Goal: Complete application form

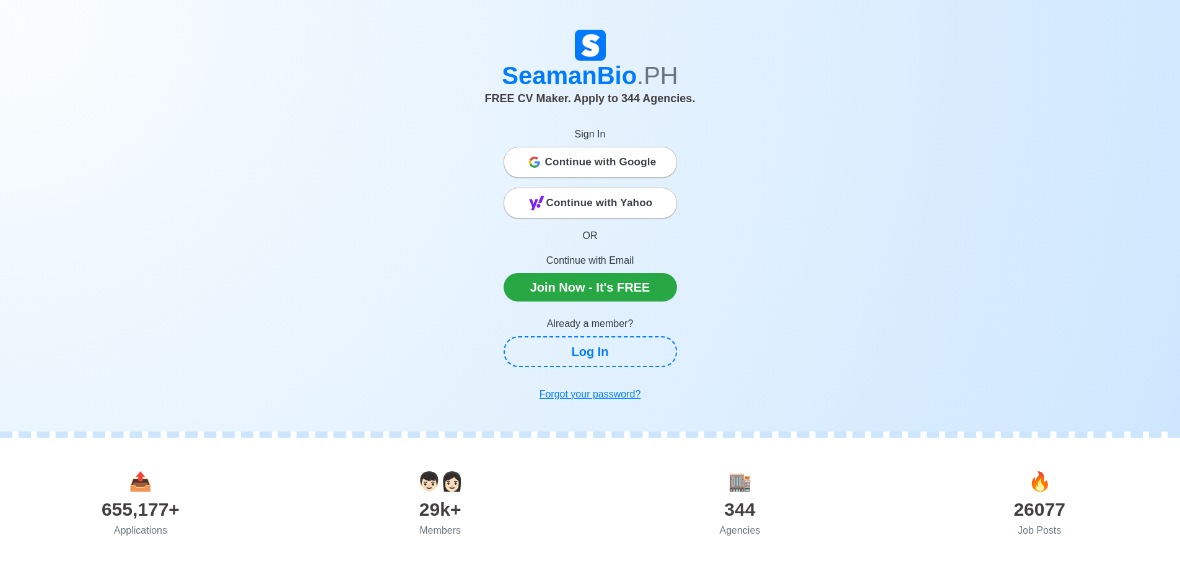
click at [621, 157] on span "Continue with Google" at bounding box center [600, 162] width 111 height 25
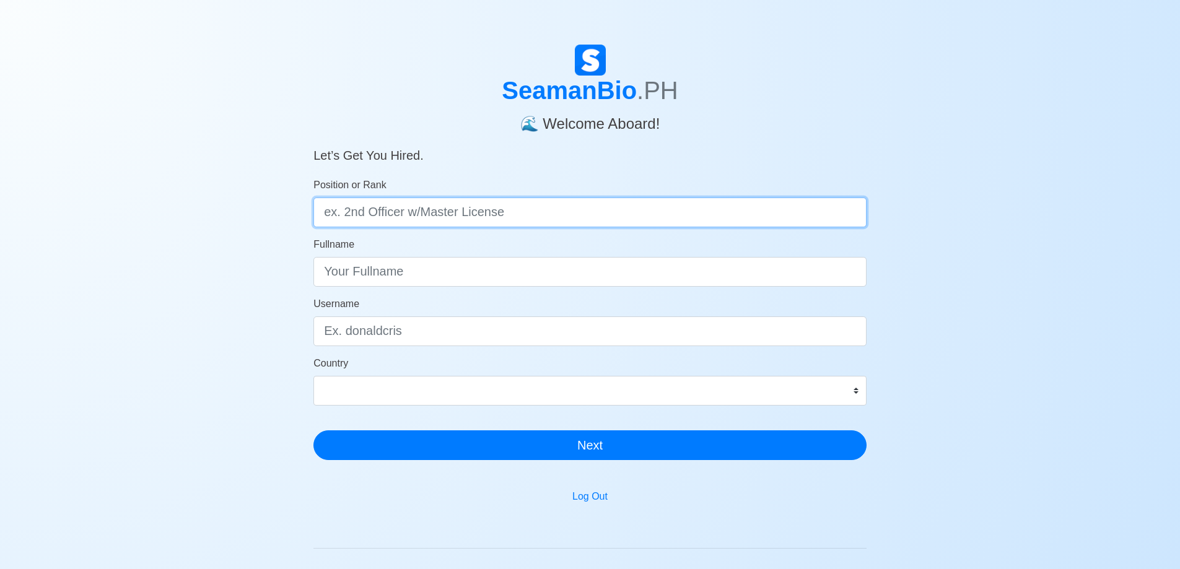
click at [406, 220] on input "Position or Rank" at bounding box center [589, 213] width 553 height 30
click at [407, 220] on input "Position or Rank" at bounding box center [589, 213] width 553 height 30
type input "CADET"
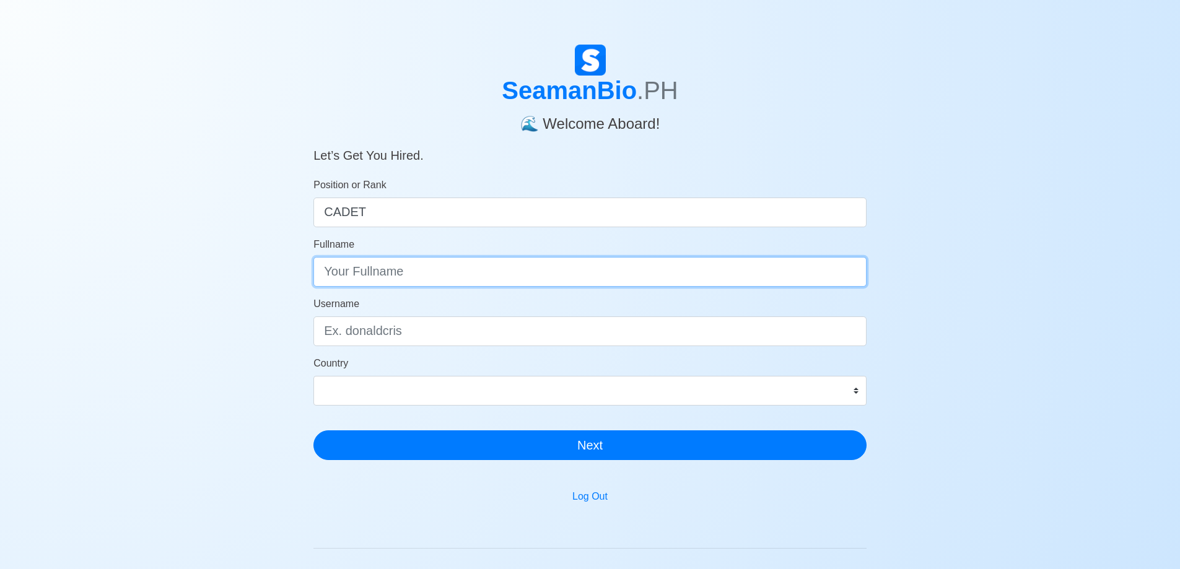
click at [391, 272] on input "Fullname" at bounding box center [589, 272] width 553 height 30
drag, startPoint x: 378, startPoint y: 273, endPoint x: 393, endPoint y: 276, distance: 14.6
click at [384, 274] on input "ELJOHN A, ABRAHAN" at bounding box center [589, 272] width 553 height 30
click at [388, 276] on input "ELJOHN A, ABRAHAN" at bounding box center [589, 272] width 553 height 30
type input "ELJOHN A. ABRAHAN"
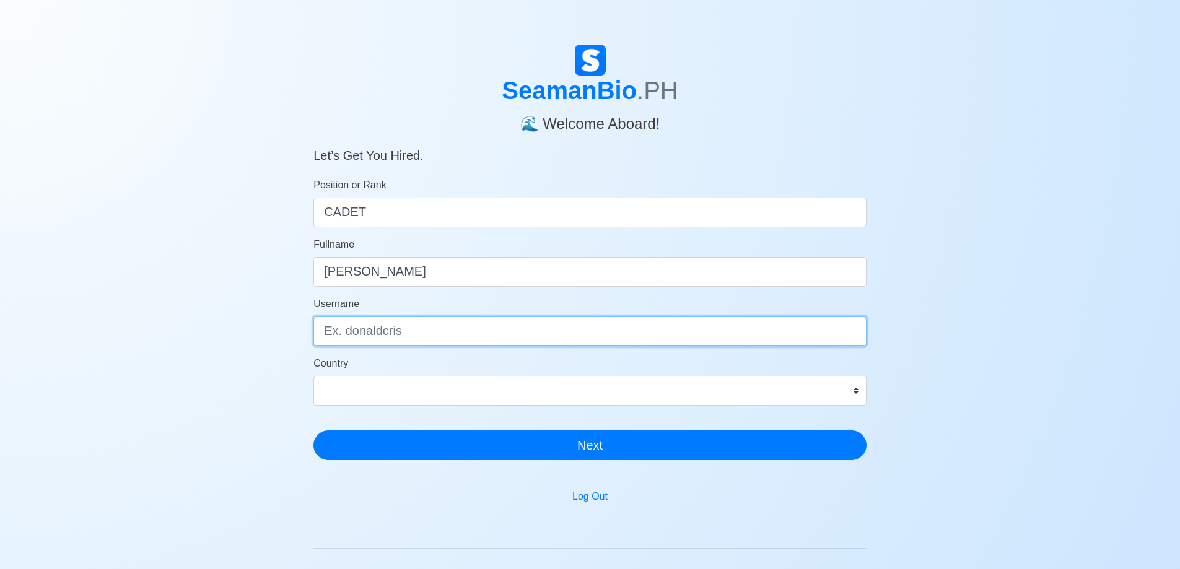
click at [359, 337] on input "Username" at bounding box center [589, 332] width 553 height 30
type input "ljanme"
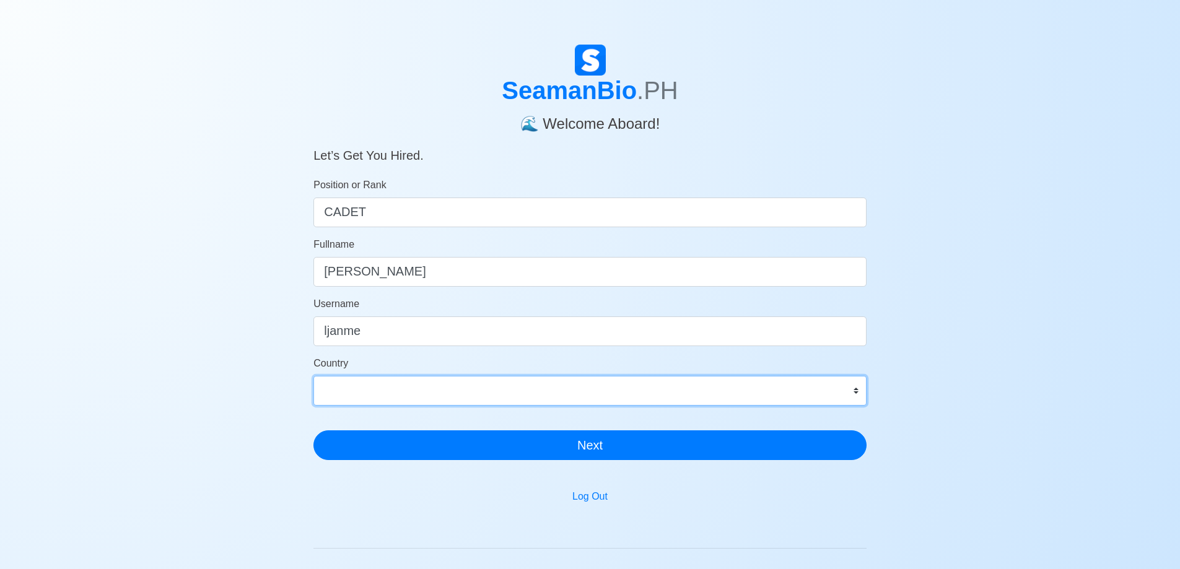
click at [364, 394] on select "Afghanistan Åland Islands Albania Algeria American Samoa Andorra Angola Anguill…" at bounding box center [589, 391] width 553 height 30
select select "PH"
click at [313, 376] on select "Afghanistan Åland Islands Albania Algeria American Samoa Andorra Angola Anguill…" at bounding box center [589, 391] width 553 height 30
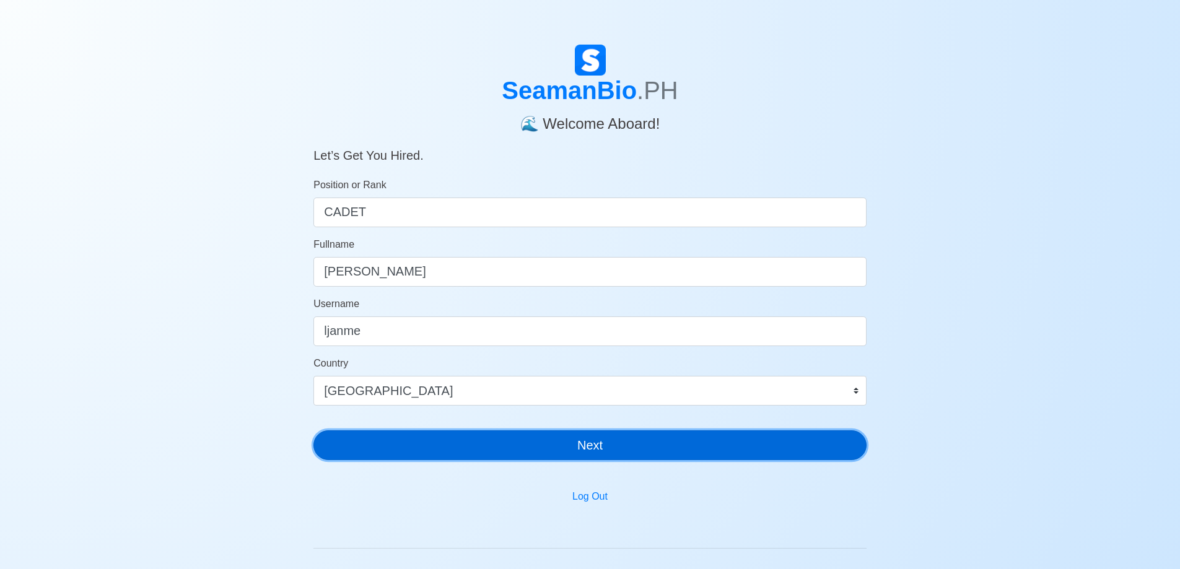
click at [688, 448] on button "Next" at bounding box center [589, 446] width 553 height 30
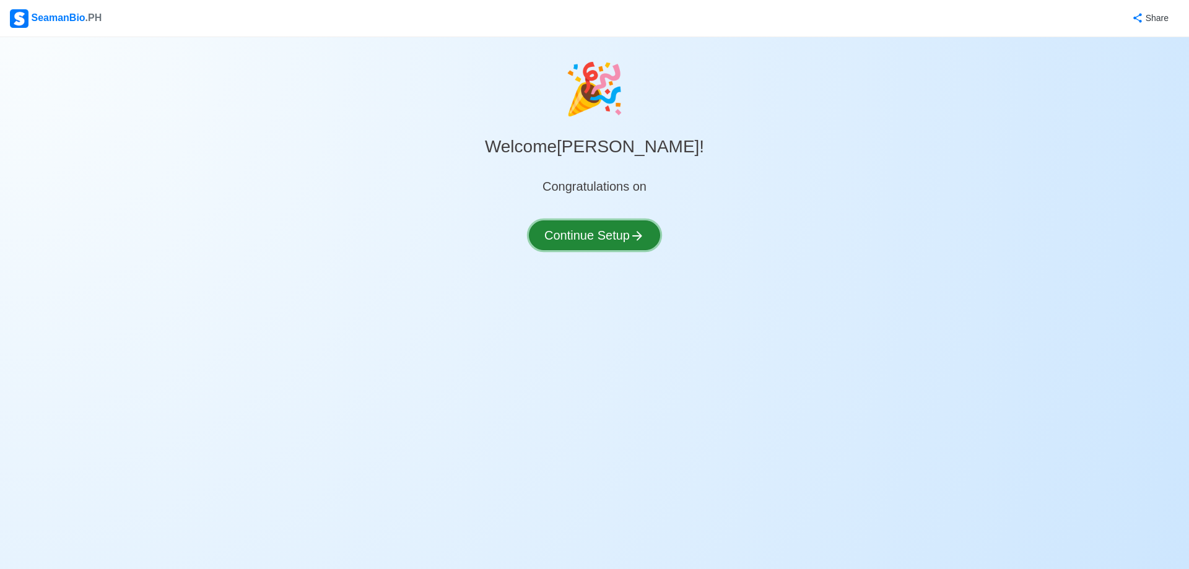
click at [603, 225] on button "Continue Setup" at bounding box center [594, 236] width 131 height 30
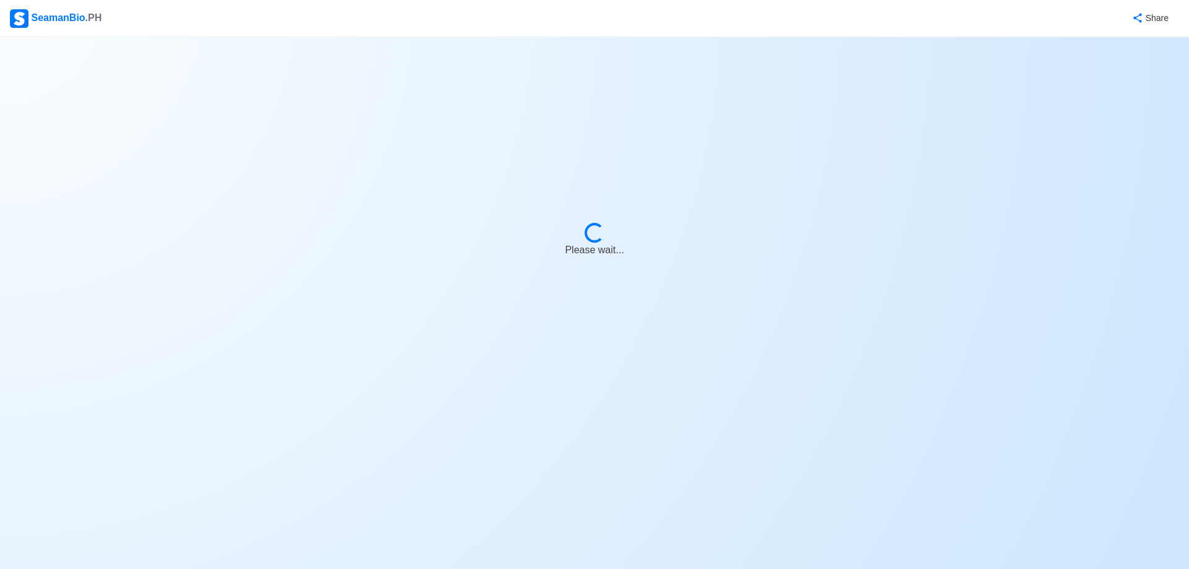
select select "Visible for Hiring"
select select "PH"
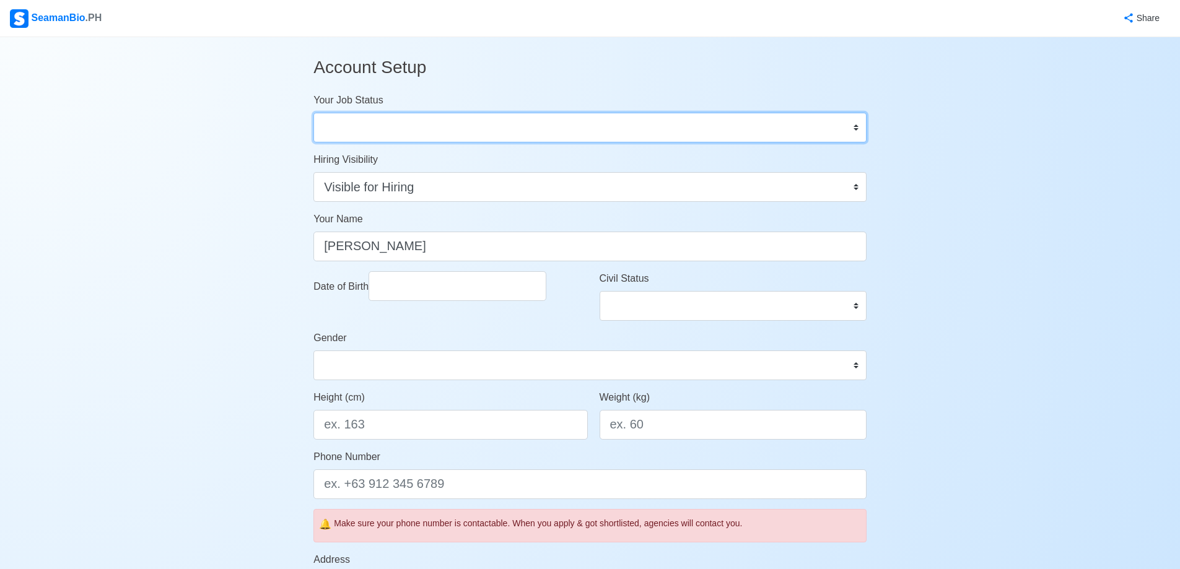
click at [394, 133] on select "Onboard Actively Looking for Job Not Looking for Job" at bounding box center [589, 128] width 553 height 30
select select "Actively Looking for Job"
click at [313, 113] on select "Onboard Actively Looking for Job Not Looking for Job" at bounding box center [589, 128] width 553 height 30
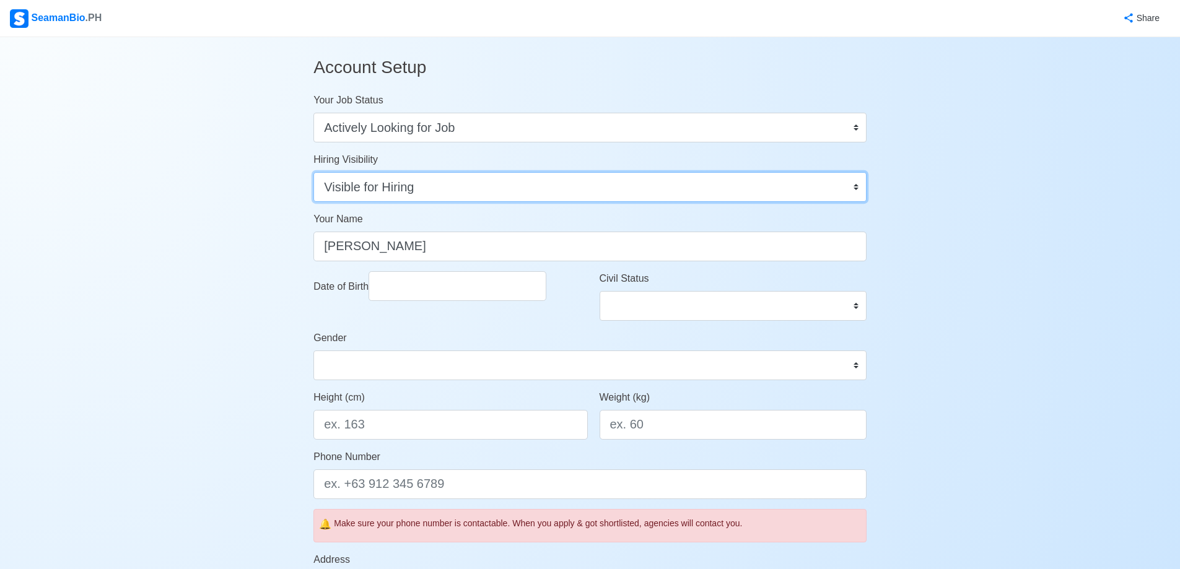
click at [398, 188] on select "Visible for Hiring Not Visible for Hiring" at bounding box center [589, 187] width 553 height 30
click at [313, 172] on select "Visible for Hiring Not Visible for Hiring" at bounding box center [589, 187] width 553 height 30
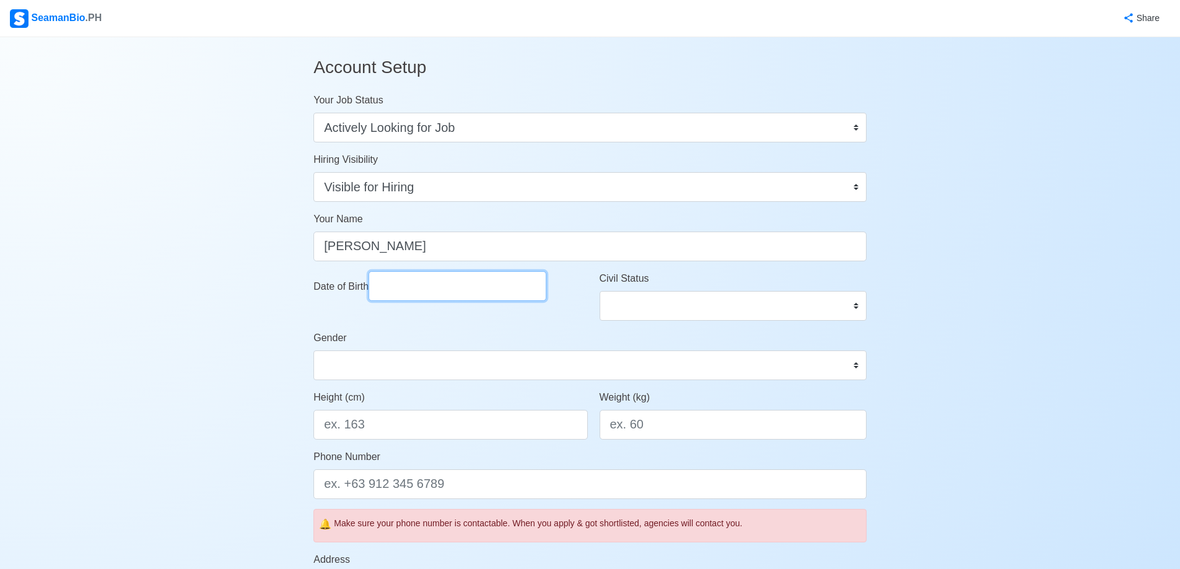
select select "****"
select select "******"
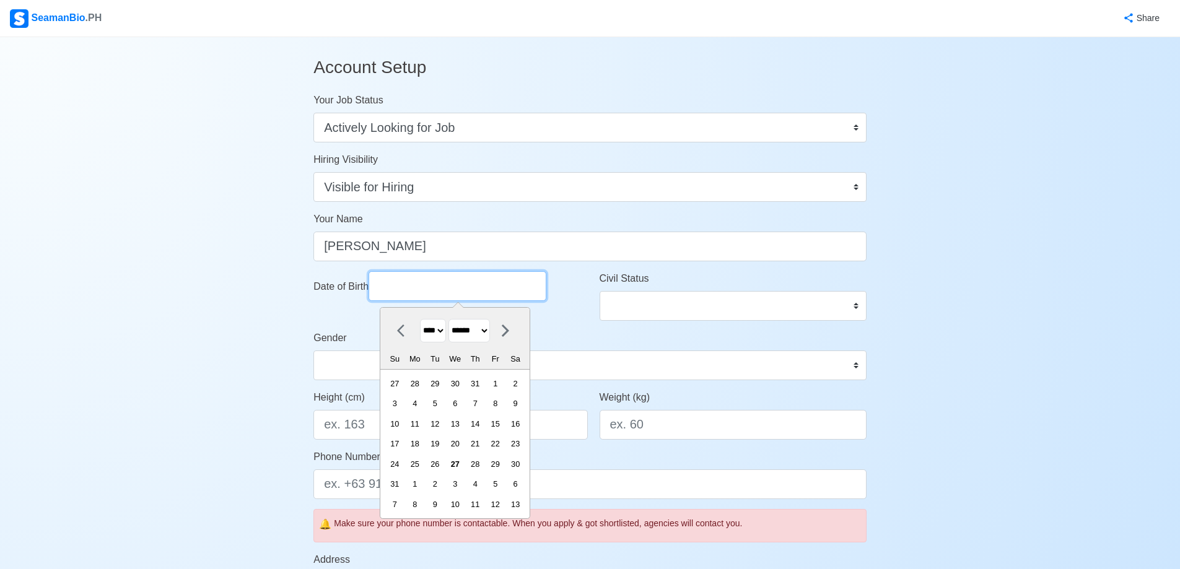
click at [419, 295] on input "Date of Birth" at bounding box center [458, 286] width 178 height 30
click at [435, 330] on select "**** **** **** **** **** **** **** **** **** **** **** **** **** **** **** ****…" at bounding box center [433, 331] width 26 height 24
select select "****"
click at [420, 319] on select "**** **** **** **** **** **** **** **** **** **** **** **** **** **** **** ****…" at bounding box center [433, 331] width 26 height 24
click at [482, 336] on select "******* ******** ***** ***** *** **** **** ****** ********* ******* ******** **…" at bounding box center [469, 331] width 42 height 24
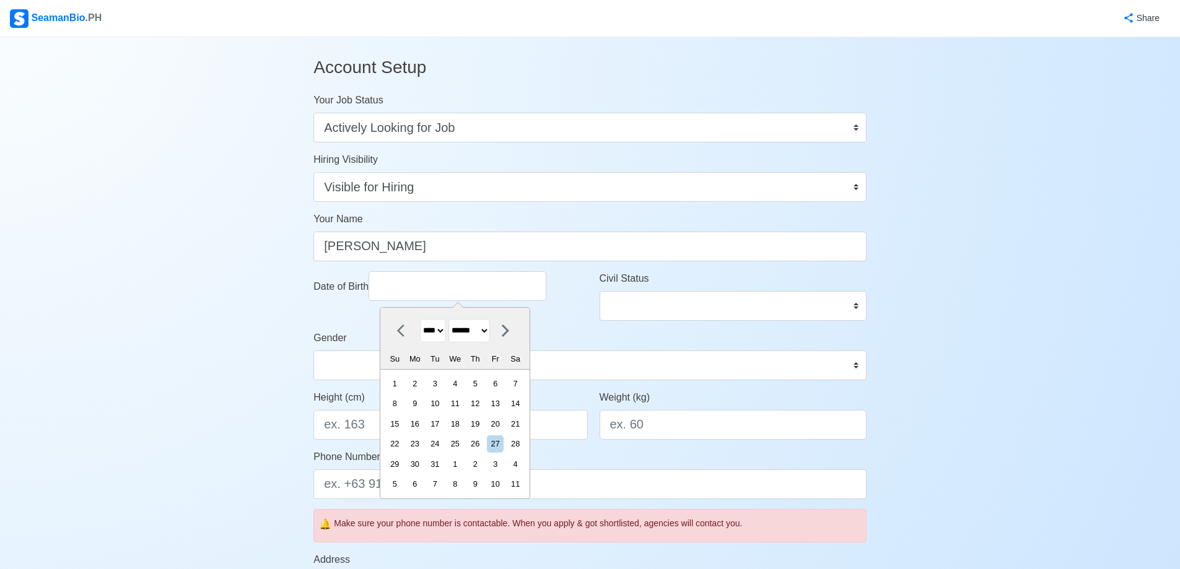
select select "*****"
click at [454, 319] on select "******* ******** ***** ***** *** **** **** ****** ********* ******* ******** **…" at bounding box center [469, 331] width 42 height 24
click at [441, 465] on div "27" at bounding box center [435, 464] width 17 height 17
type input "04/27/2004"
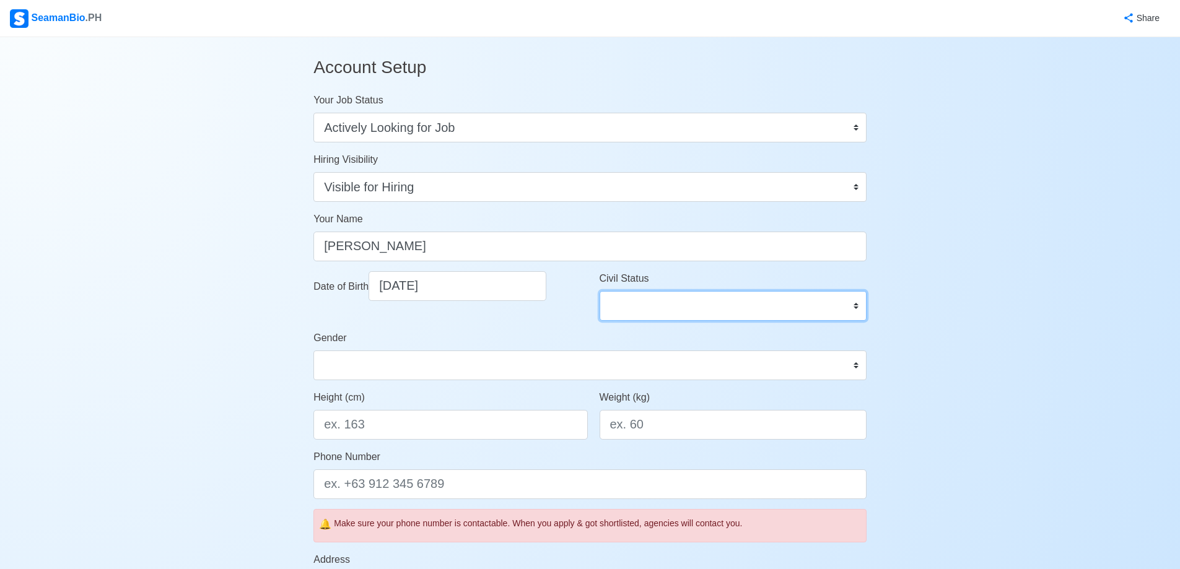
click at [668, 313] on select "Single Married Widowed Separated" at bounding box center [733, 306] width 267 height 30
select select "Single"
click at [600, 291] on select "Single Married Widowed Separated" at bounding box center [733, 306] width 267 height 30
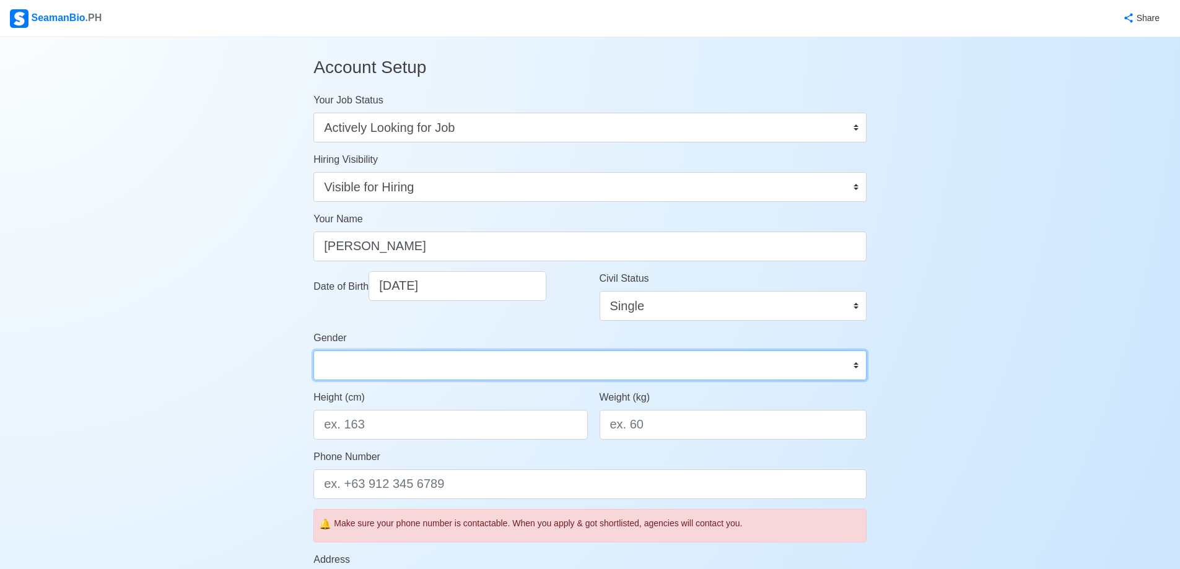
click at [424, 373] on select "Male Female" at bounding box center [589, 366] width 553 height 30
select select "Male"
click at [313, 351] on select "Male Female" at bounding box center [589, 366] width 553 height 30
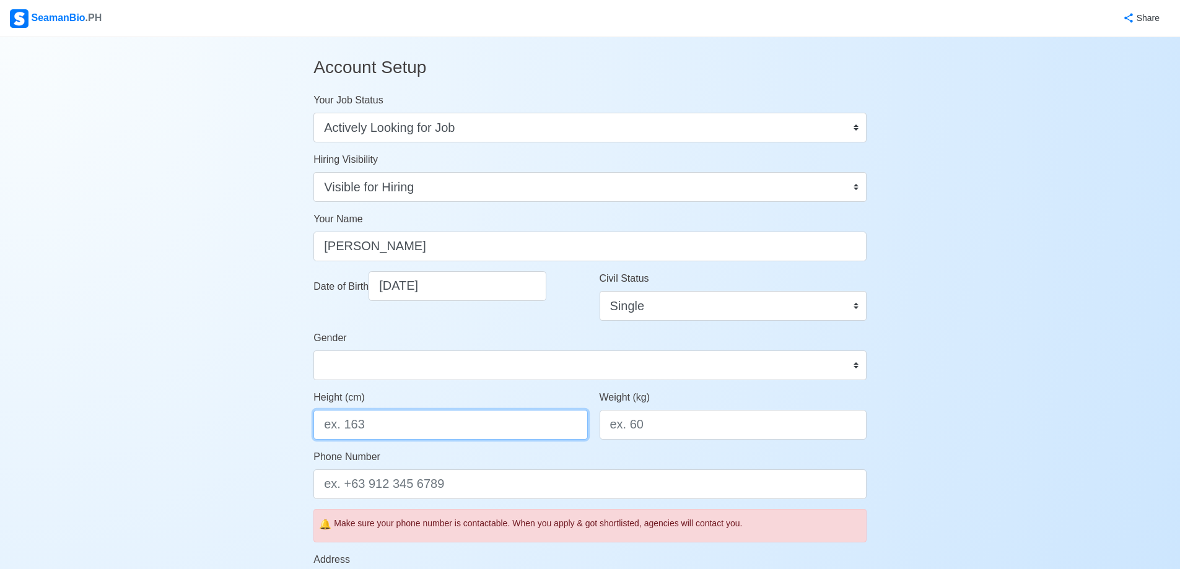
click at [377, 430] on input "Height (cm)" at bounding box center [450, 425] width 274 height 30
type input "174"
click at [653, 435] on input "Weight (kg)" at bounding box center [733, 425] width 267 height 30
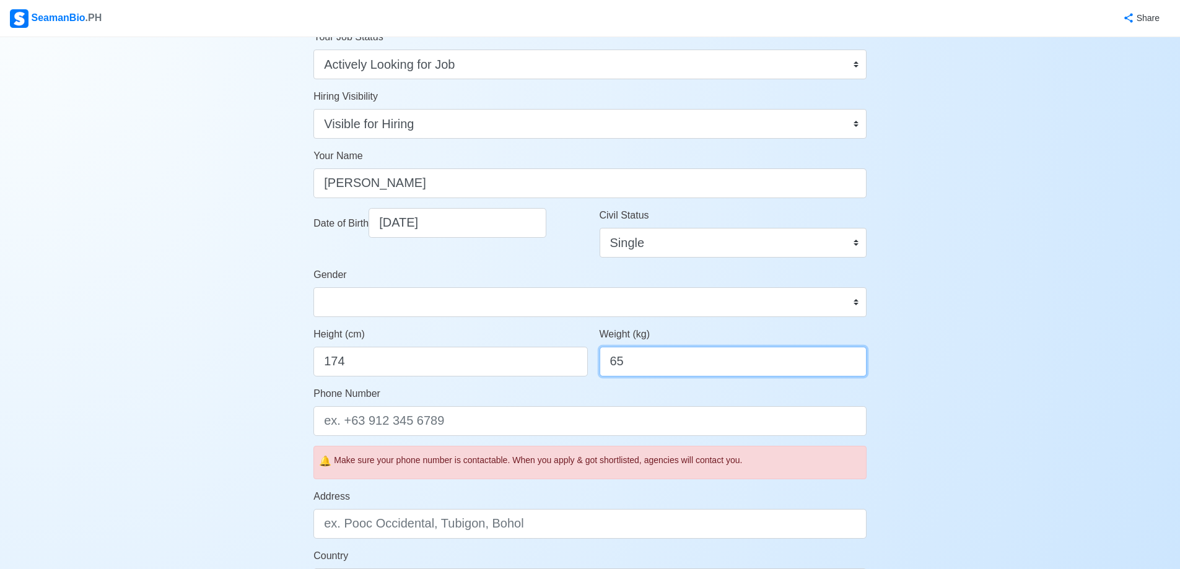
scroll to position [206, 0]
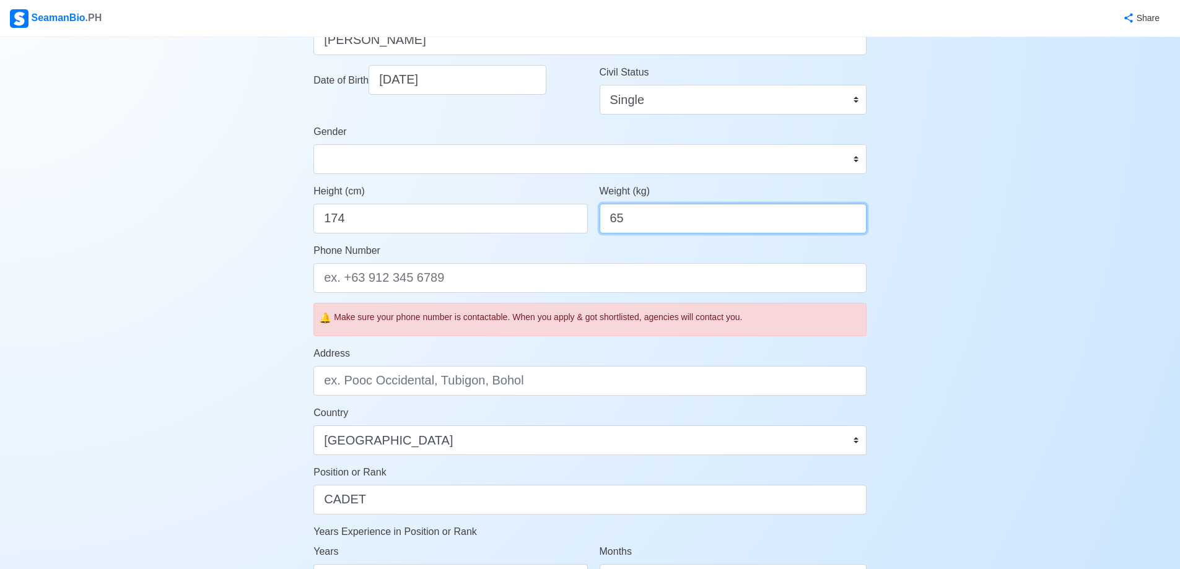
type input "65"
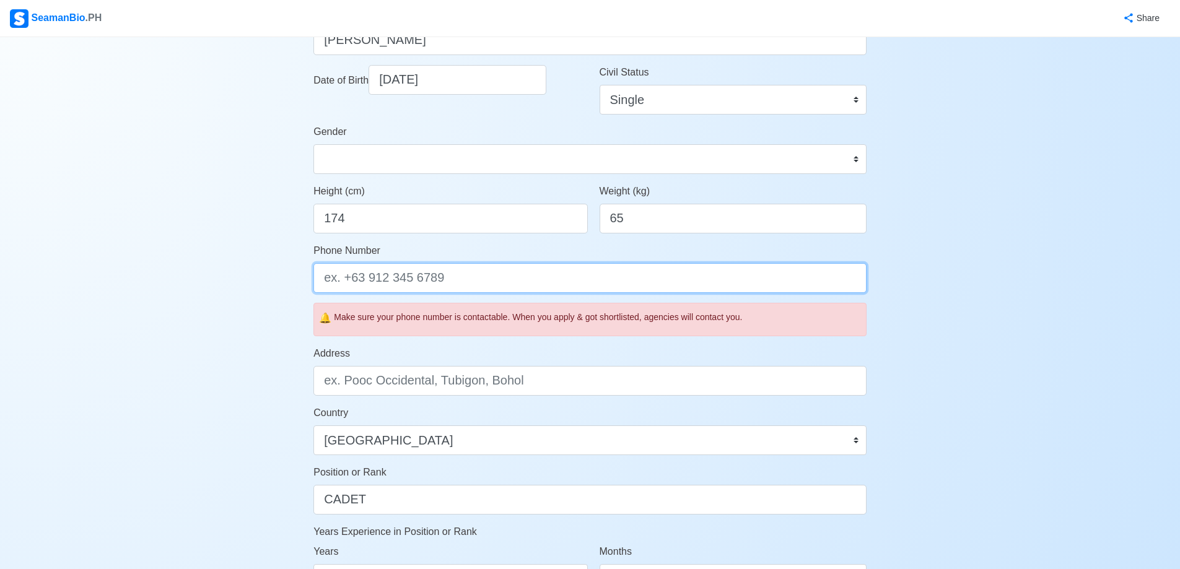
click at [397, 283] on input "Phone Number" at bounding box center [589, 278] width 553 height 30
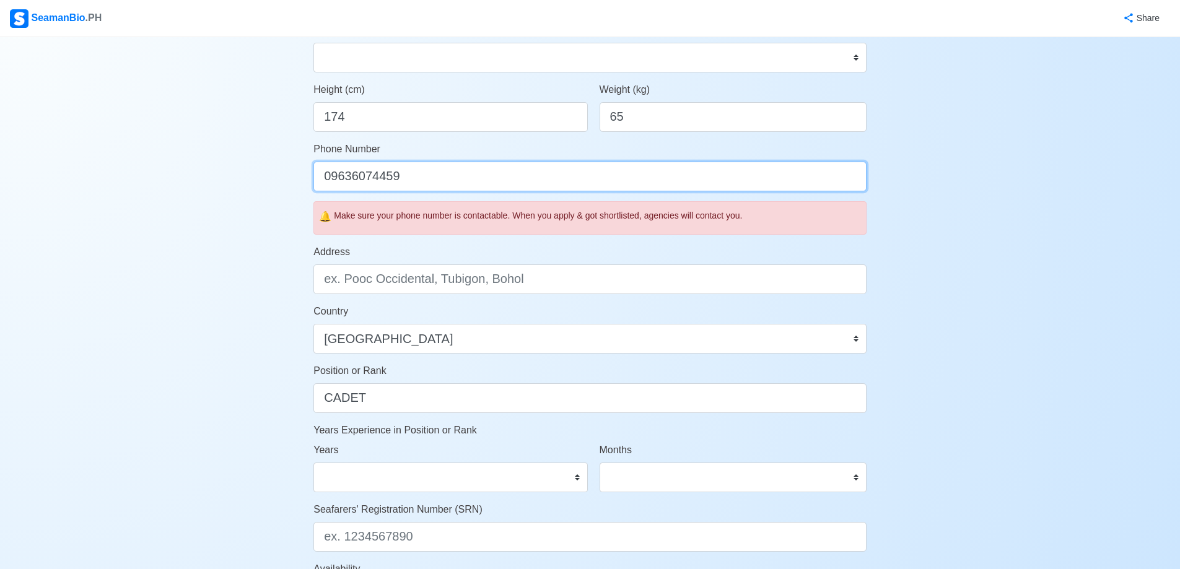
scroll to position [310, 0]
type input "09636074459"
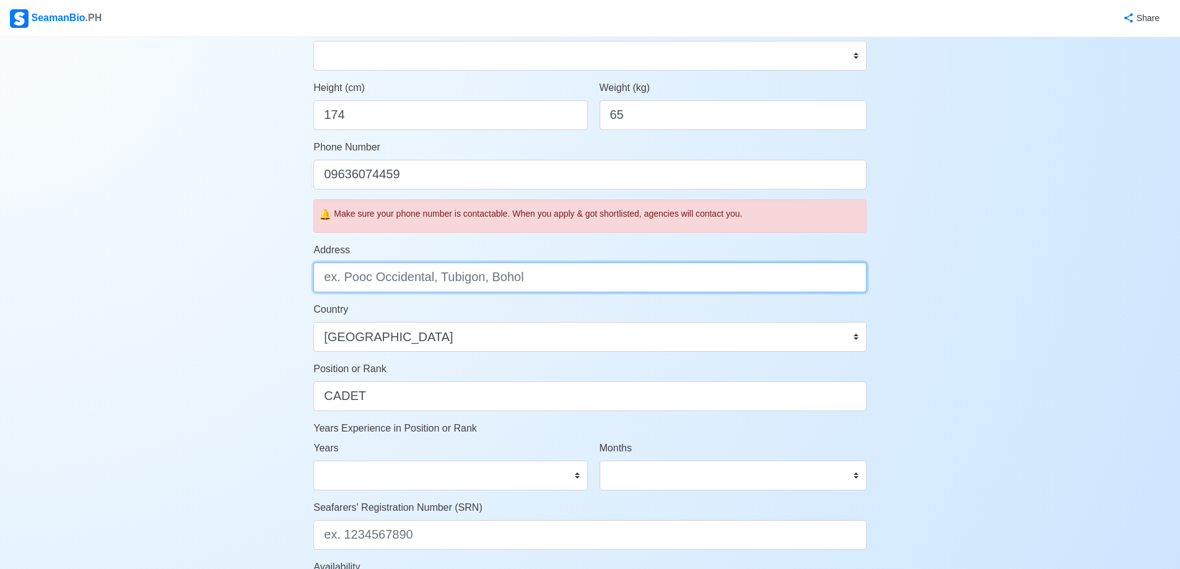
click at [421, 289] on input "Address" at bounding box center [589, 278] width 553 height 30
click at [350, 282] on input "NCR NAVOTAS CITY" at bounding box center [589, 278] width 553 height 30
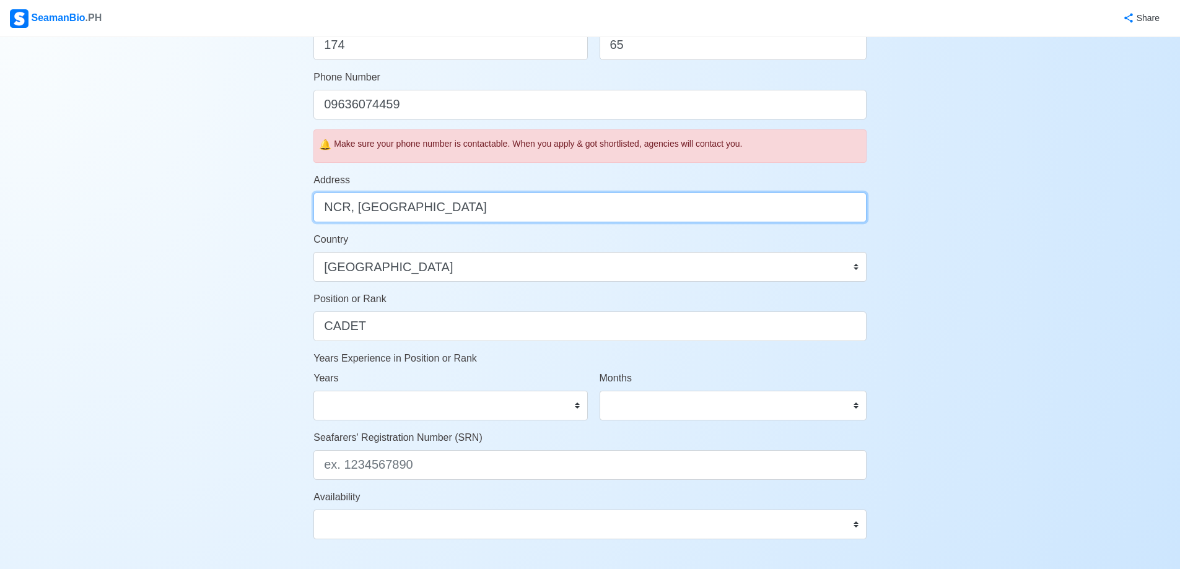
scroll to position [516, 0]
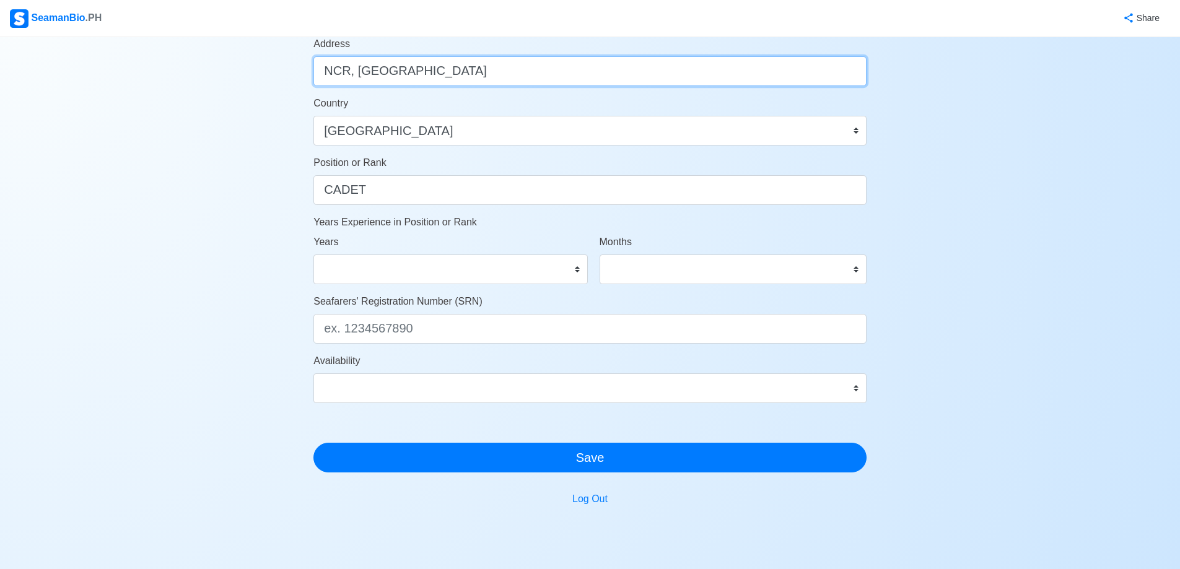
type input "NCR, NAVOTAS CITY"
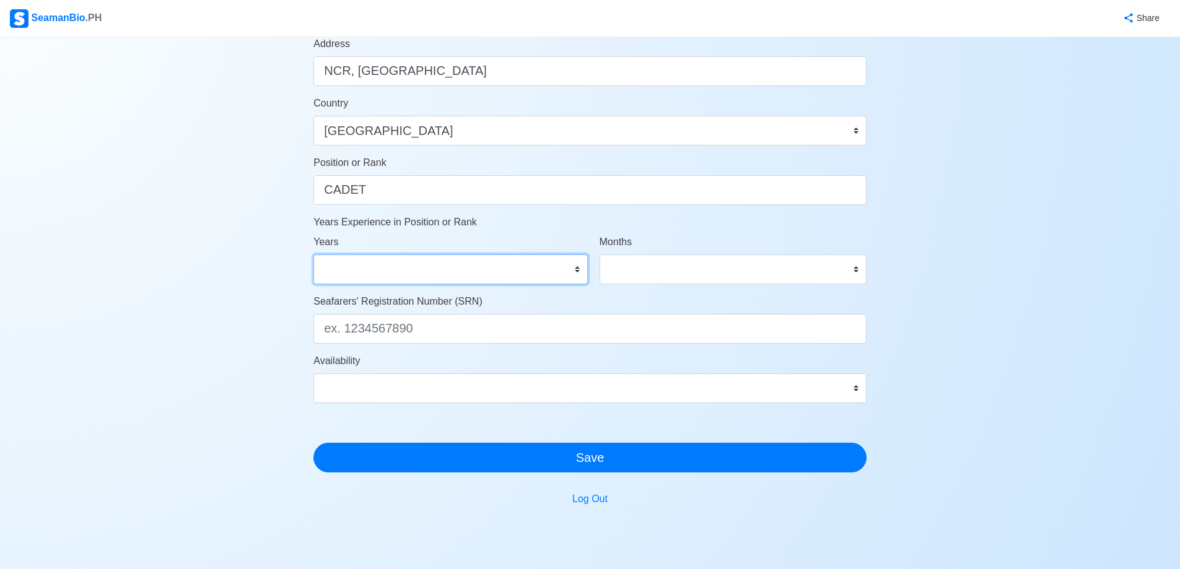
click at [364, 273] on select "0 1 2 3 4 5 6 7 8 9 10 11 12 13 14 15 16 17 18 19 20 21 22 23 24 25 26 27 28 29…" at bounding box center [450, 270] width 274 height 30
click at [68, 240] on div "Account Setup Your Job Status Onboard Actively Looking for Job Not Looking for …" at bounding box center [590, 58] width 1180 height 1074
click at [497, 279] on select "0 1 2 3 4 5 6 7 8 9 10 11 12 13 14 15 16 17 18 19 20 21 22 23 24 25 26 27 28 29…" at bounding box center [450, 270] width 274 height 30
select select "0"
click at [313, 255] on select "0 1 2 3 4 5 6 7 8 9 10 11 12 13 14 15 16 17 18 19 20 21 22 23 24 25 26 27 28 29…" at bounding box center [450, 270] width 274 height 30
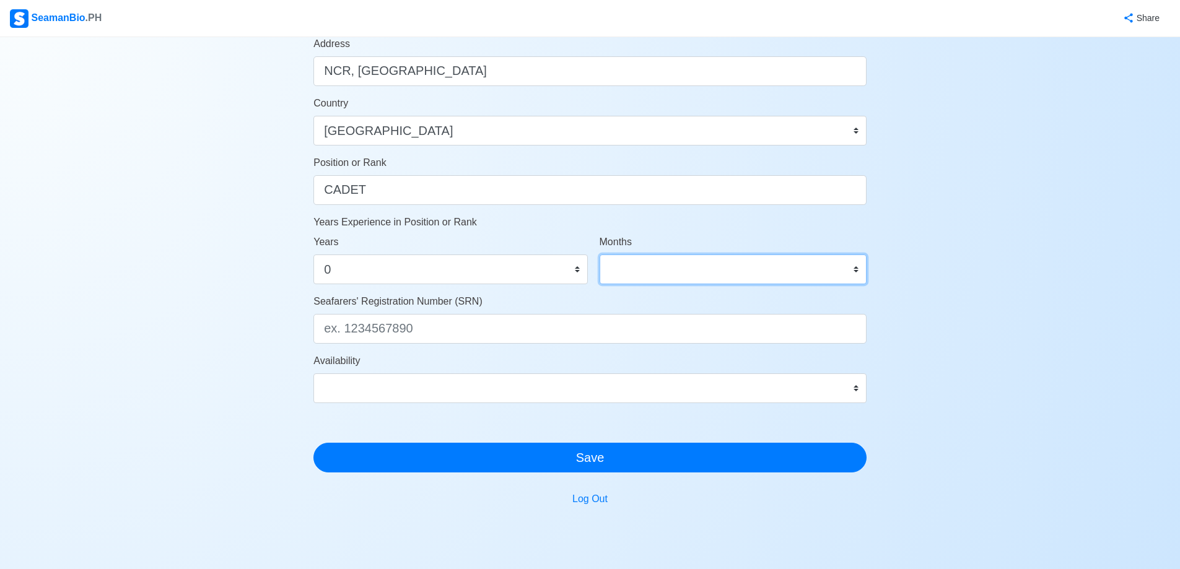
click at [702, 270] on select "0 1 2 3 4 5 6 7 8 9 10 11" at bounding box center [733, 270] width 267 height 30
select select "0"
click at [600, 255] on select "0 1 2 3 4 5 6 7 8 9 10 11" at bounding box center [733, 270] width 267 height 30
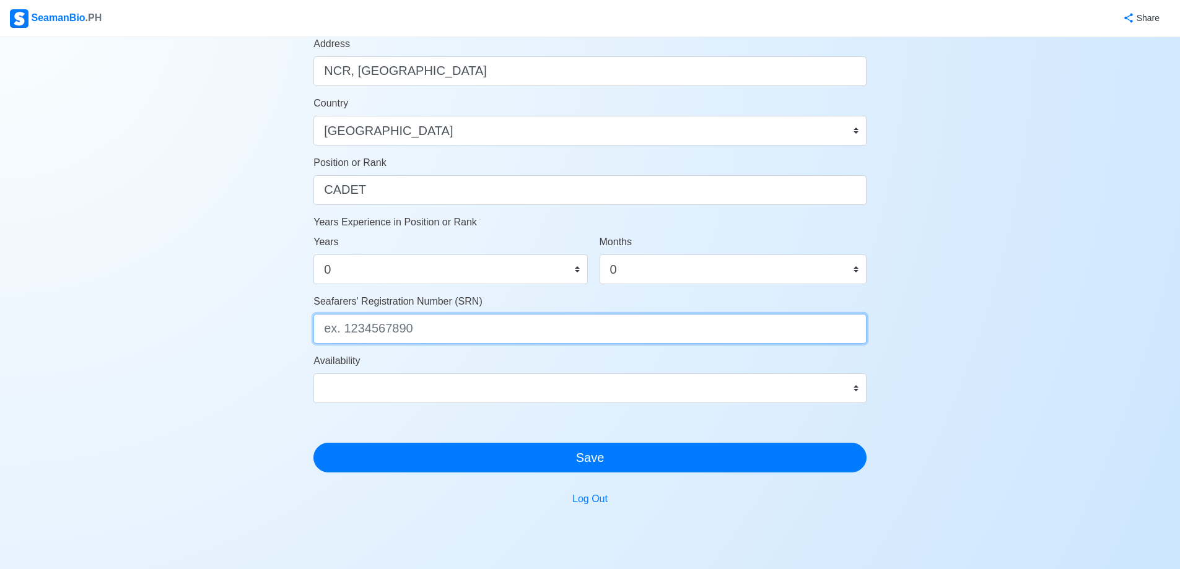
click at [365, 331] on input "Seafarers' Registration Number (SRN)" at bounding box center [589, 329] width 553 height 30
paste input "0404270053"
type input "0404270053"
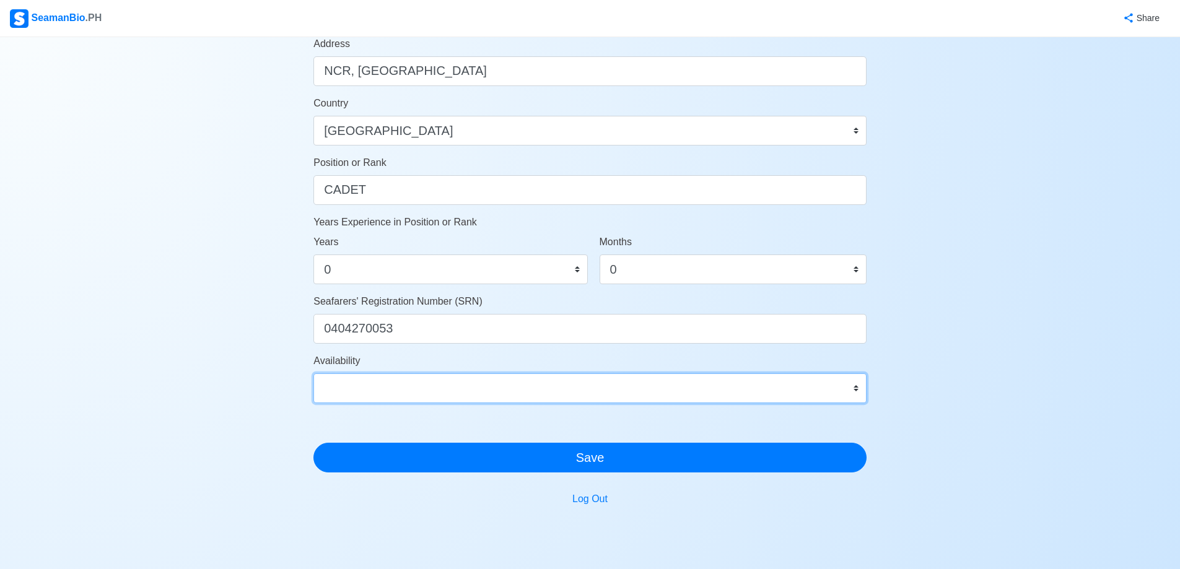
click at [369, 381] on select "Immediate Sep 2025 Oct 2025 Nov 2025 Dec 2025 Jan 2026 Feb 2026 Mar 2026 Apr 20…" at bounding box center [589, 389] width 553 height 30
select select "4102416000000"
click at [313, 374] on select "Immediate Sep 2025 Oct 2025 Nov 2025 Dec 2025 Jan 2026 Feb 2026 Mar 2026 Apr 20…" at bounding box center [589, 389] width 553 height 30
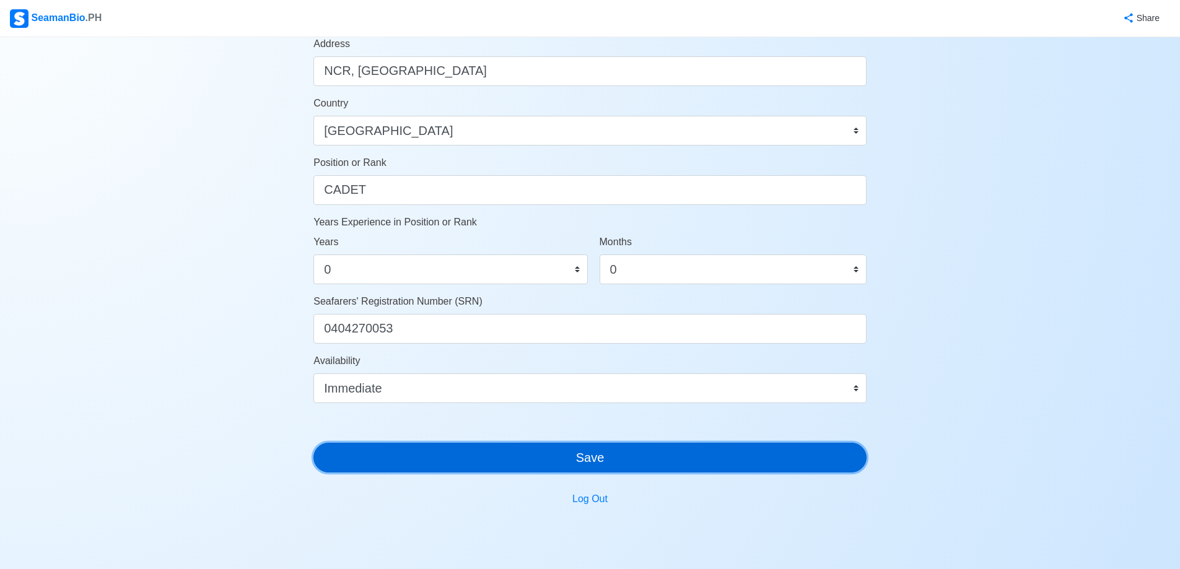
click at [414, 456] on button "Save" at bounding box center [589, 458] width 553 height 30
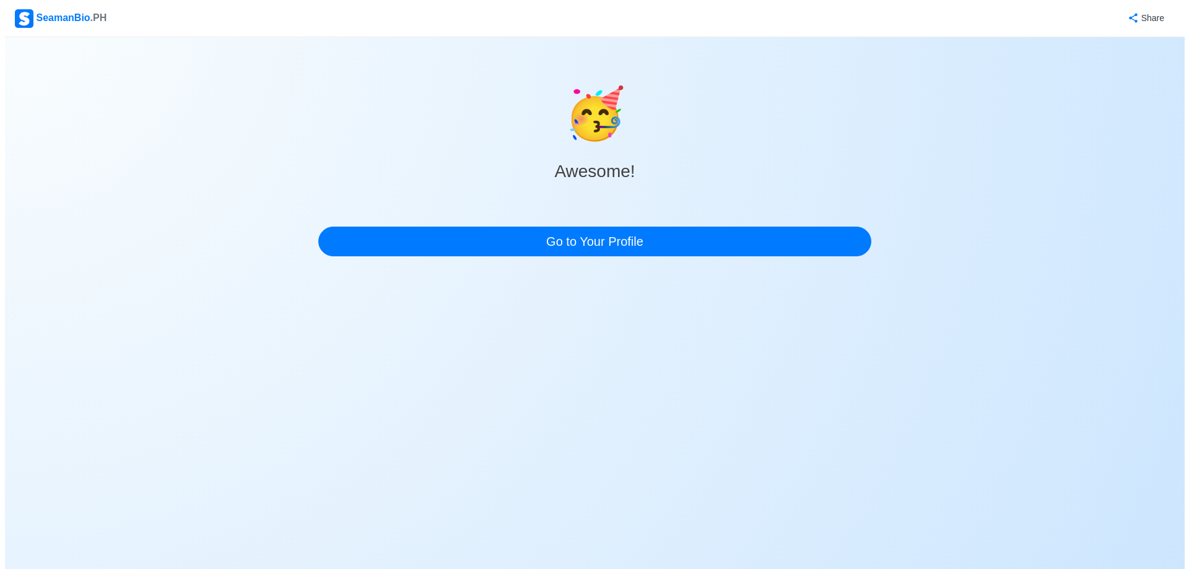
scroll to position [0, 0]
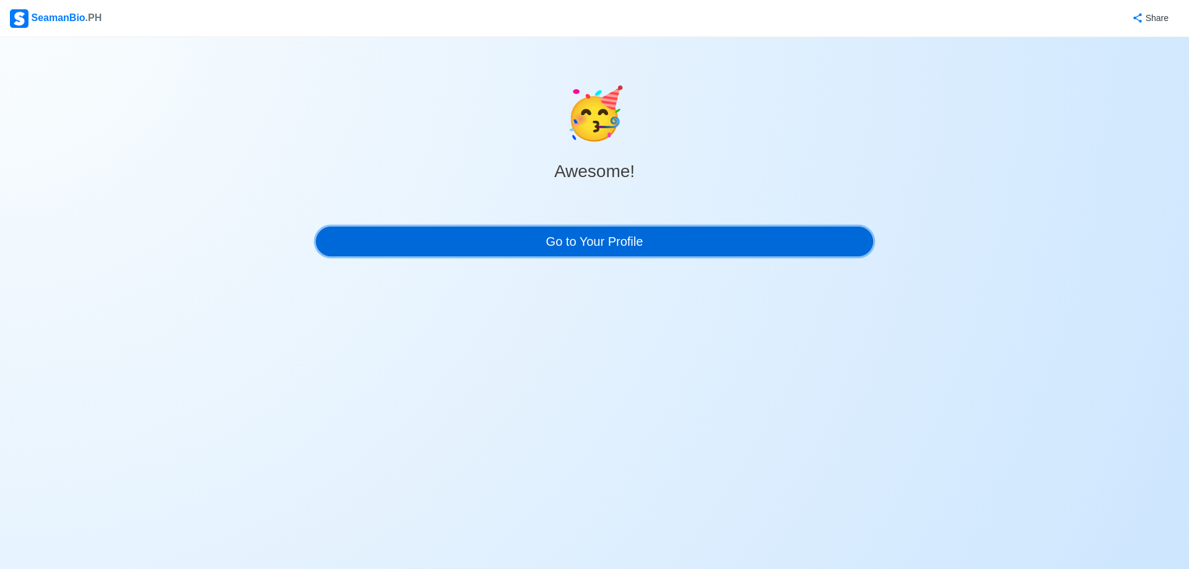
click at [604, 247] on link "Go to Your Profile" at bounding box center [594, 242] width 557 height 30
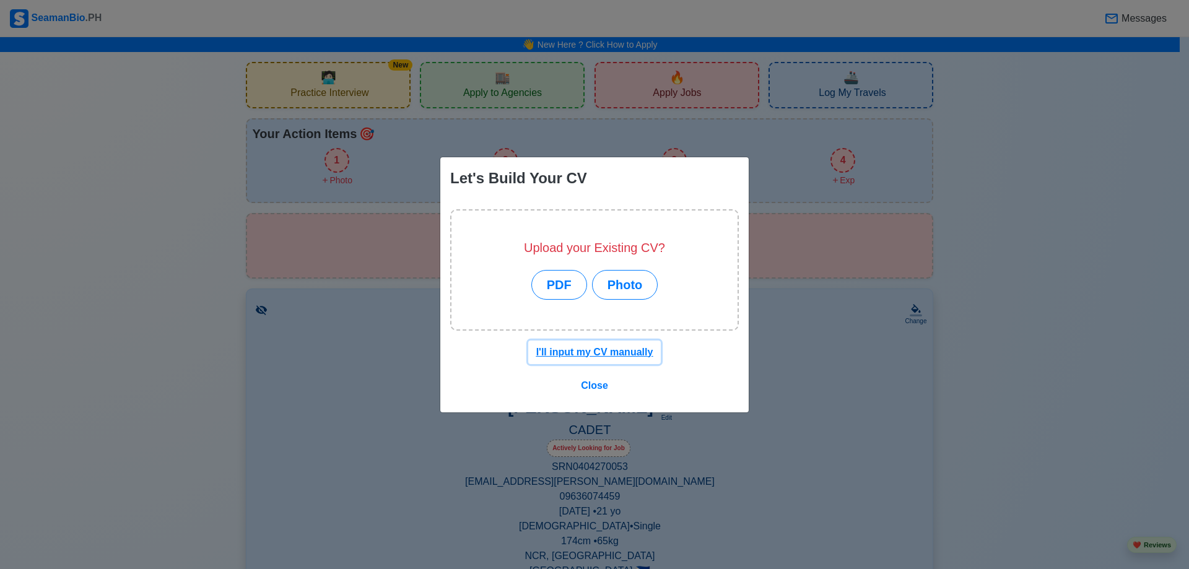
click at [619, 354] on u "I'll input my CV manually" at bounding box center [594, 352] width 117 height 11
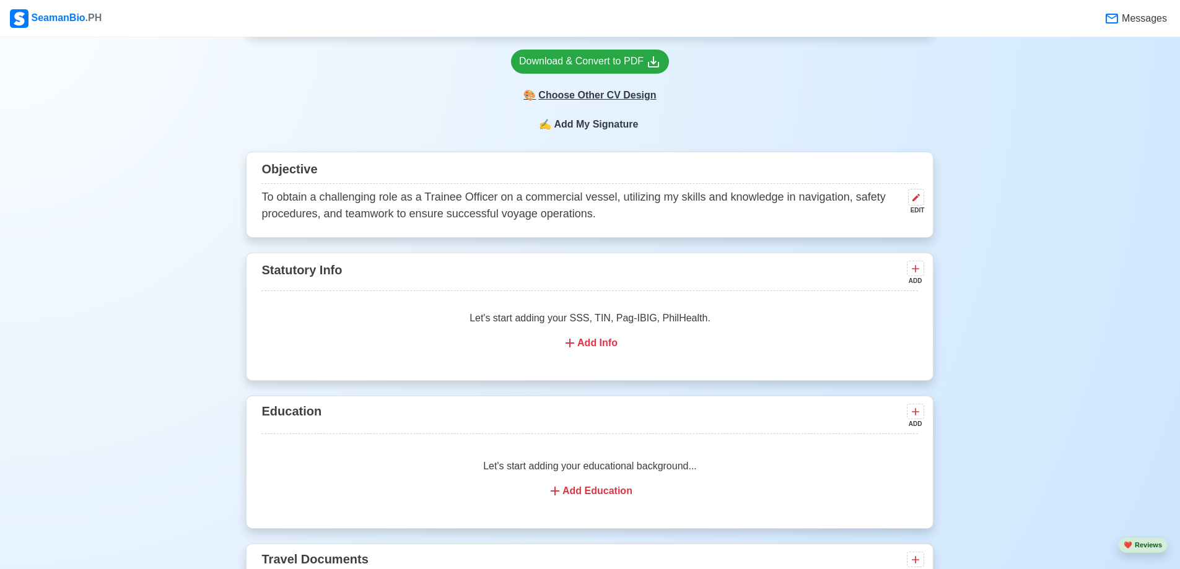
scroll to position [578, 0]
click at [613, 63] on div "Download & Convert to PDF" at bounding box center [590, 60] width 142 height 15
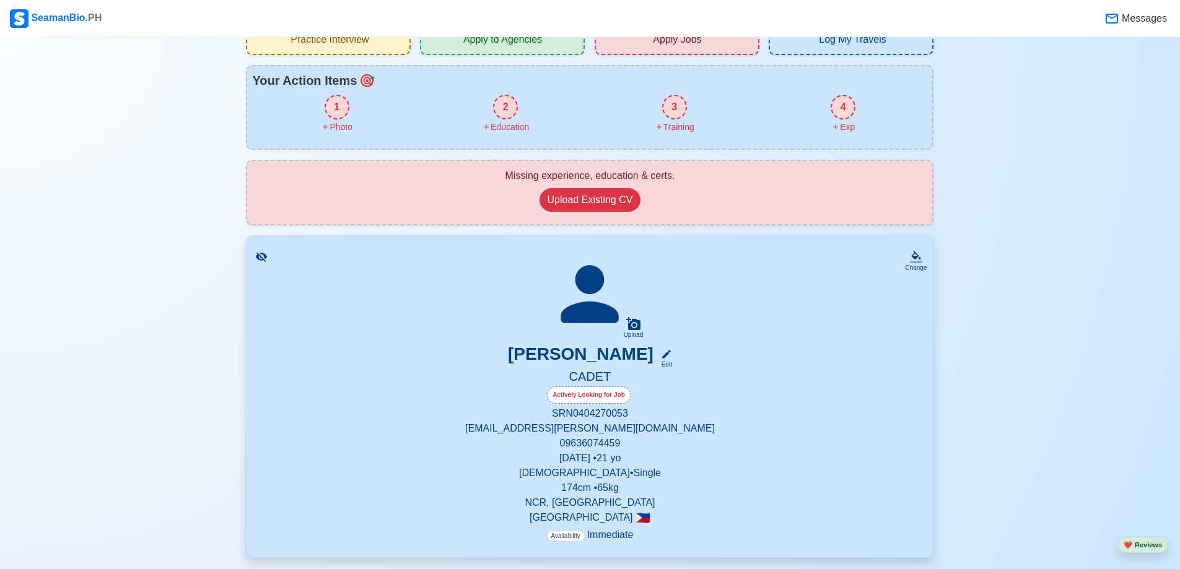
scroll to position [0, 0]
